Goal: Information Seeking & Learning: Learn about a topic

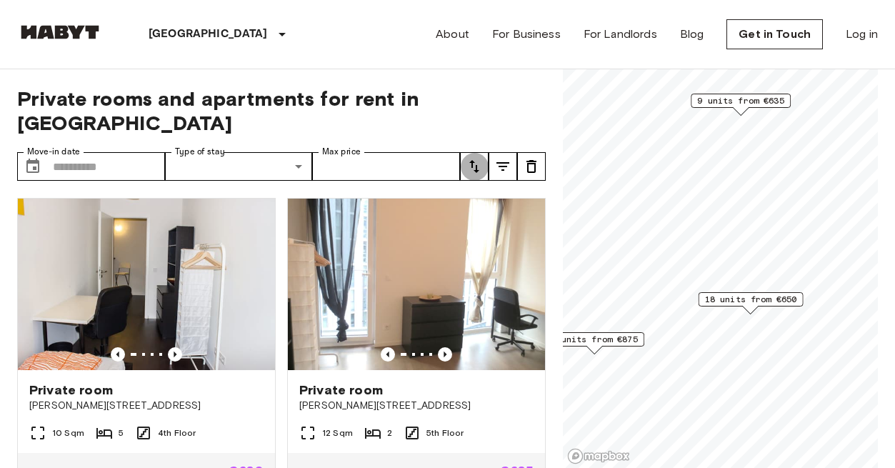
click at [479, 158] on icon "tune" at bounding box center [474, 166] width 17 height 17
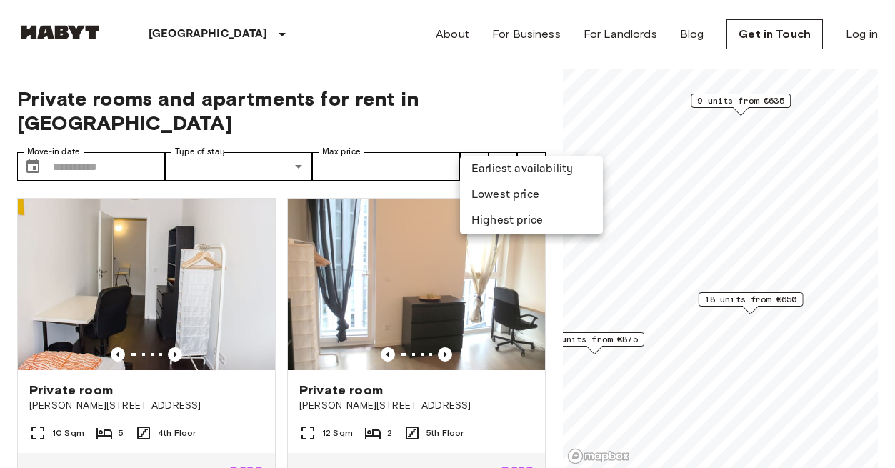
click at [372, 293] on div at bounding box center [447, 234] width 895 height 468
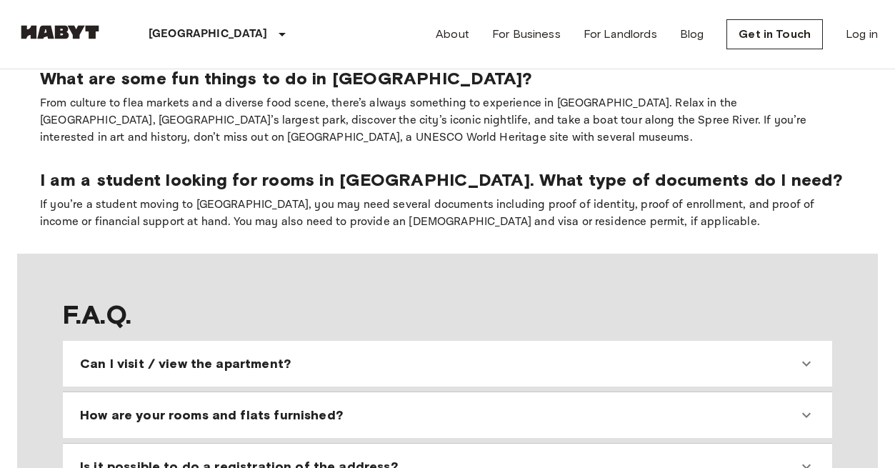
scroll to position [1204, 0]
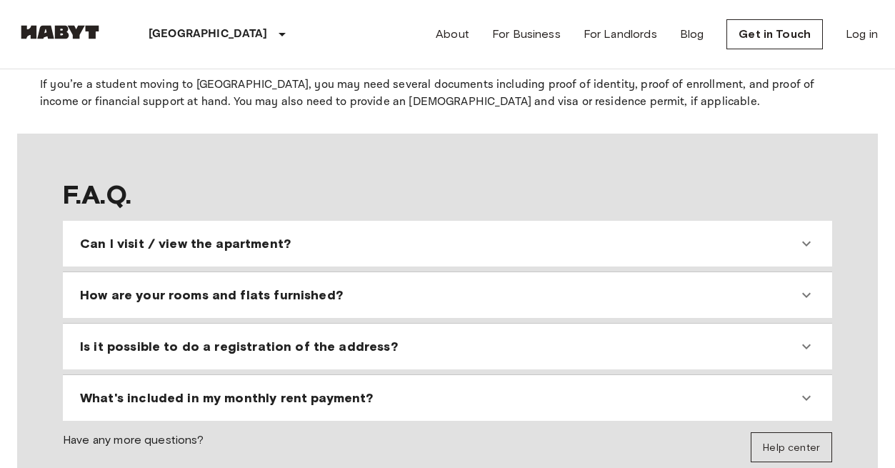
click at [293, 257] on div "Can I visit / view the apartment?" at bounding box center [448, 244] width 758 height 34
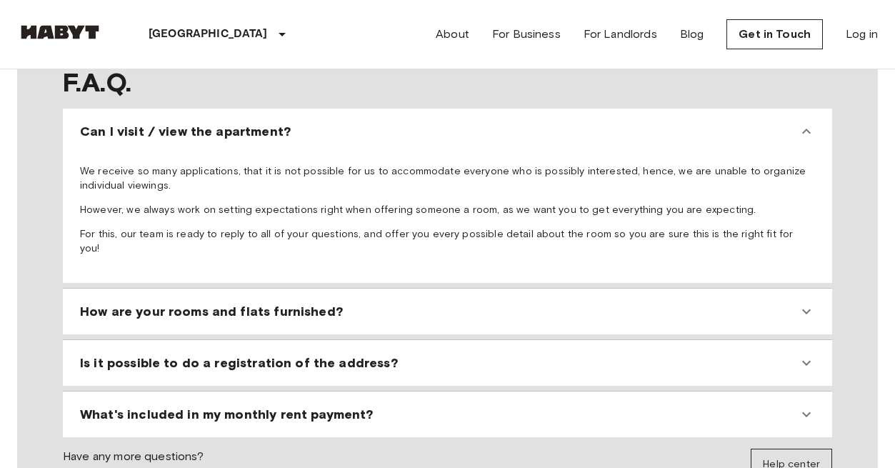
scroll to position [1375, 0]
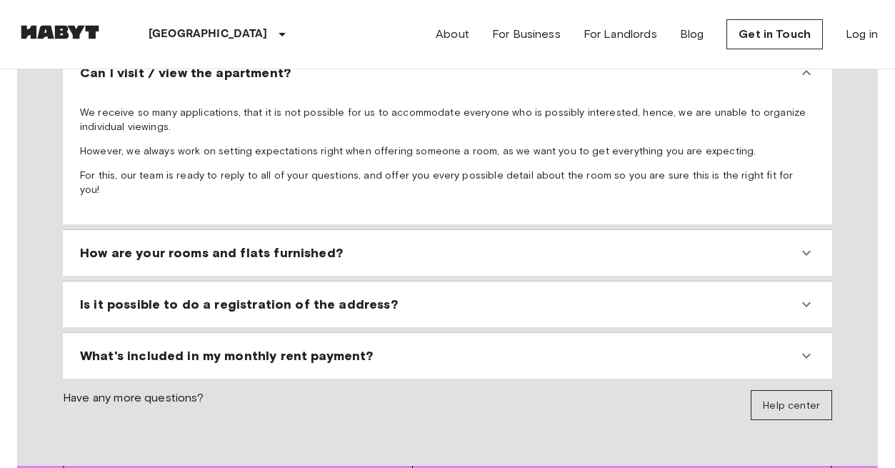
click at [293, 247] on span "How are your rooms and flats furnished?" at bounding box center [211, 252] width 263 height 17
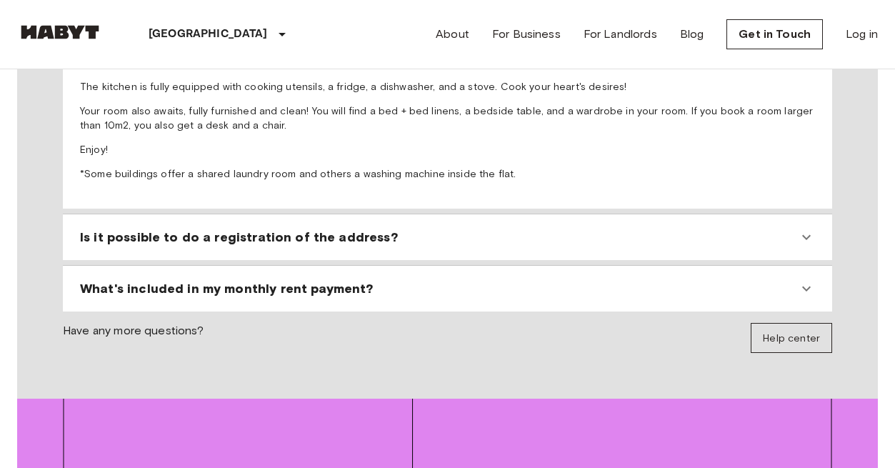
scroll to position [1584, 0]
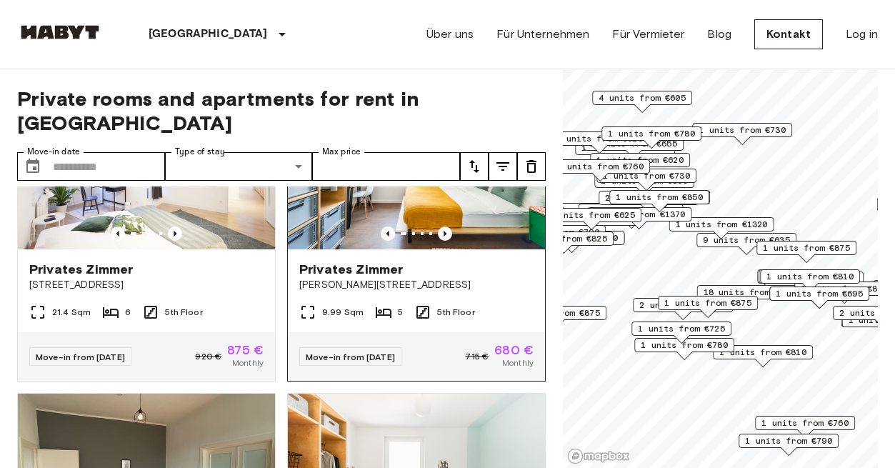
scroll to position [318, 0]
